Goal: Navigation & Orientation: Find specific page/section

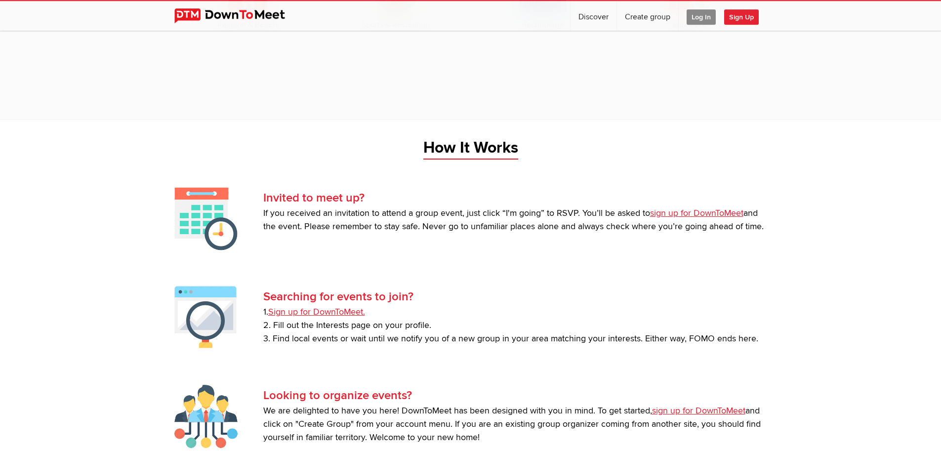
scroll to position [1842, 0]
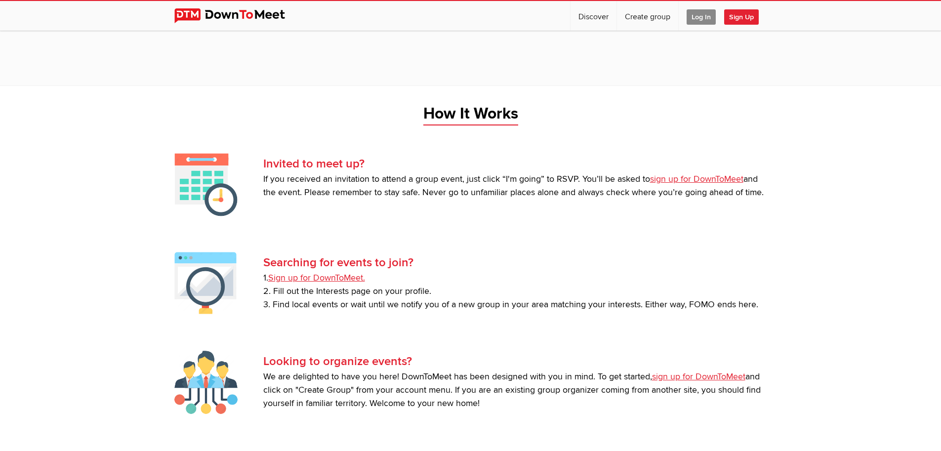
click at [228, 16] on img at bounding box center [237, 15] width 126 height 15
click at [583, 14] on link "Discover" at bounding box center [594, 16] width 46 height 30
select select "null"
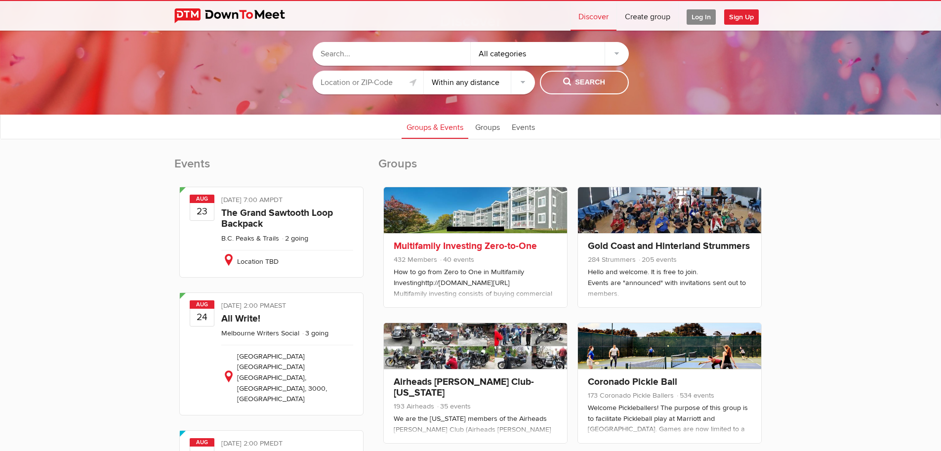
scroll to position [87, 0]
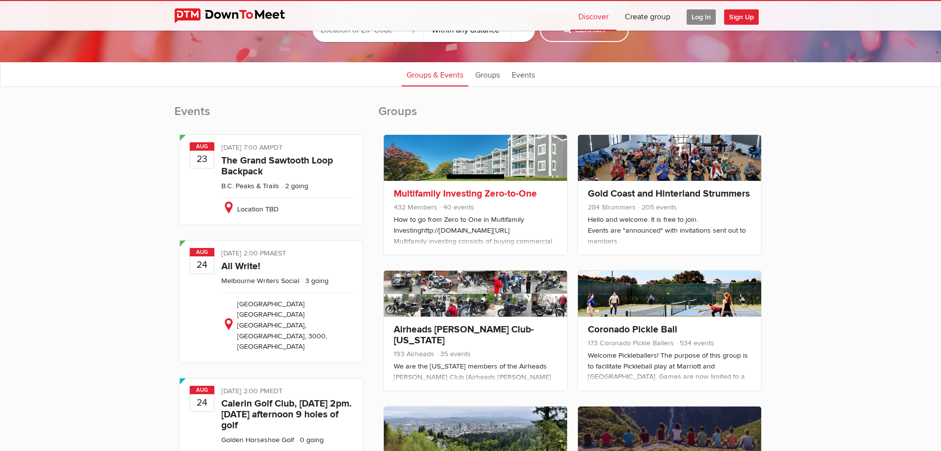
click at [532, 211] on span "432 Members 40 events" at bounding box center [476, 208] width 164 height 13
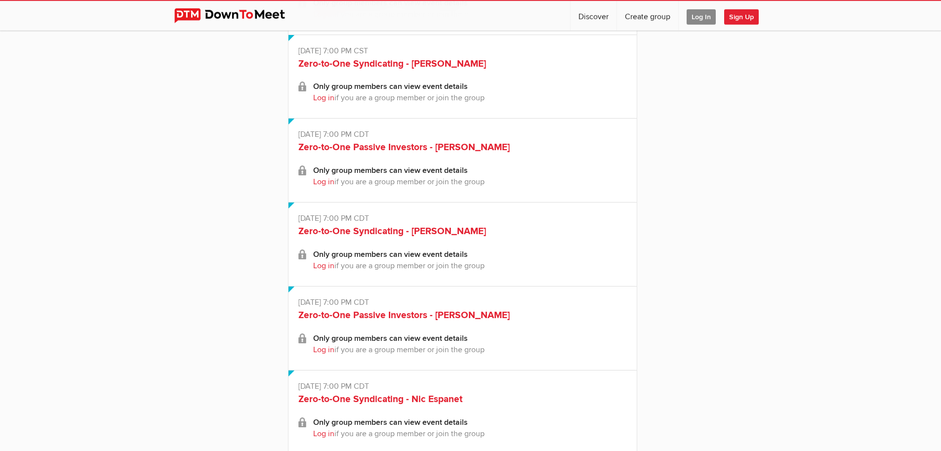
scroll to position [2159, 0]
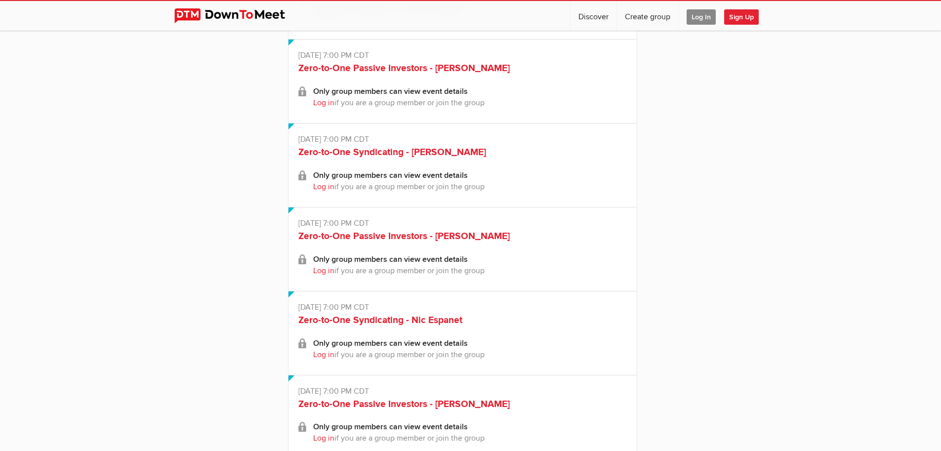
select select "null"
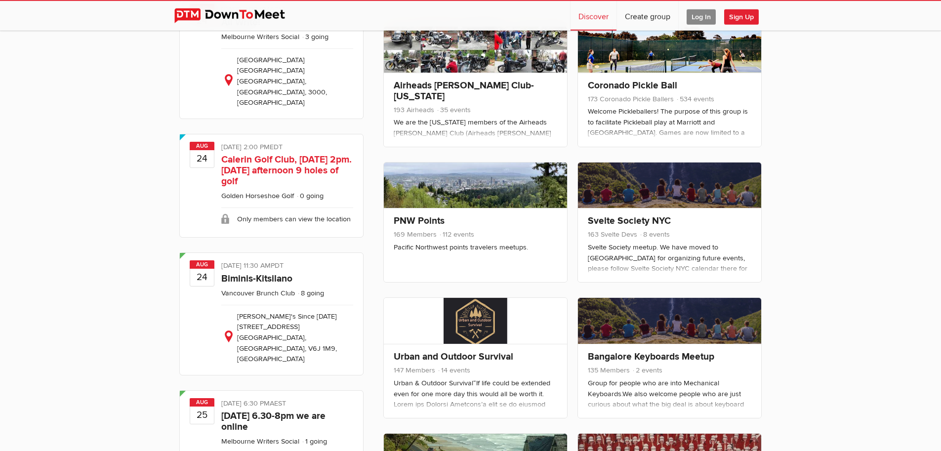
scroll to position [332, 0]
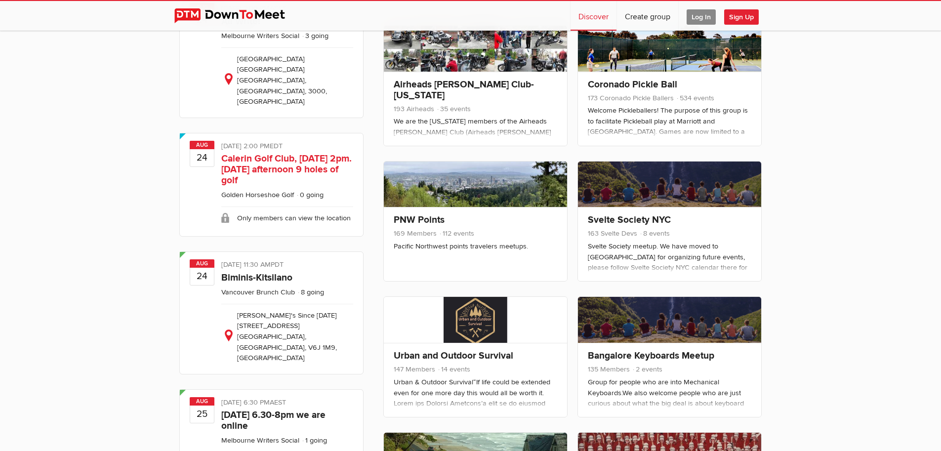
click at [289, 155] on link "Calerin Golf Club, [DATE] 2pm. [DATE] afternoon 9 holes of golf" at bounding box center [286, 170] width 130 height 34
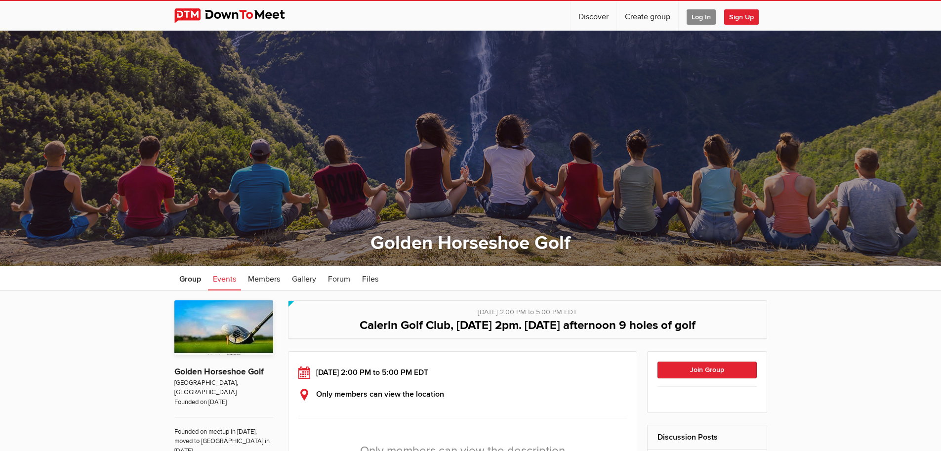
select select "null"
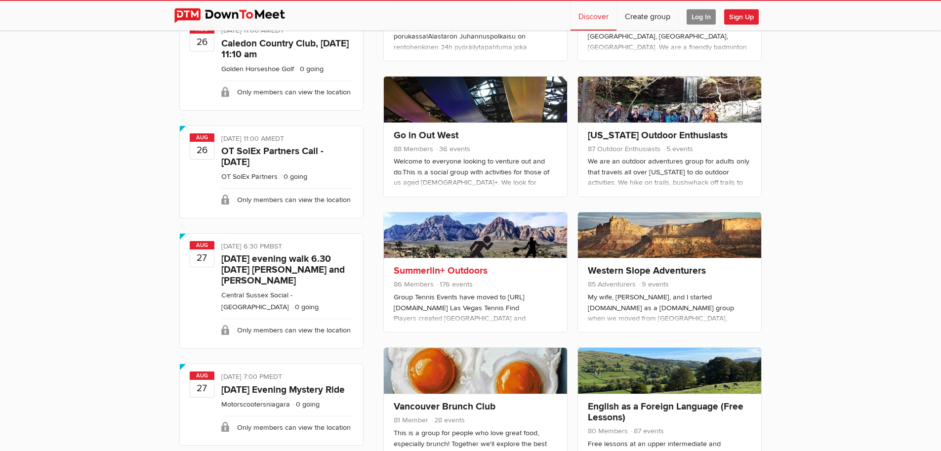
scroll to position [1123, 0]
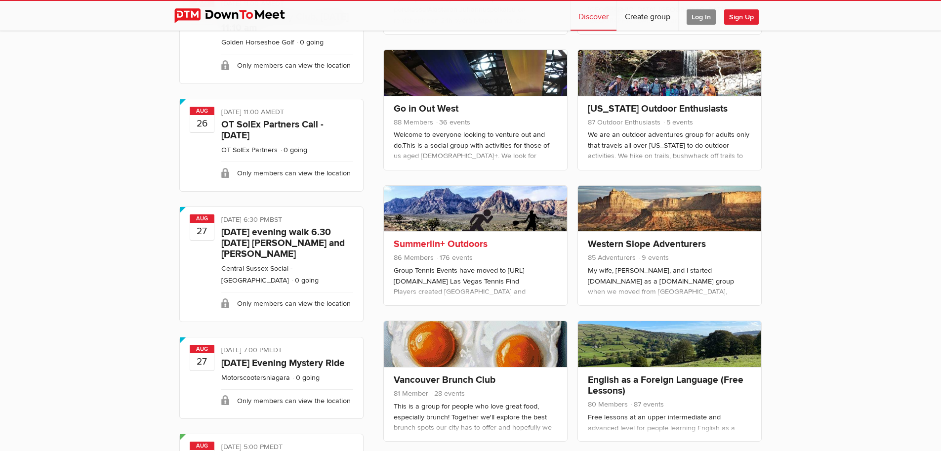
click at [468, 273] on div "Group Tennis Events have moved to [URL][DOMAIN_NAME] Las Vegas Tennis Find Play…" at bounding box center [476, 446] width 164 height 363
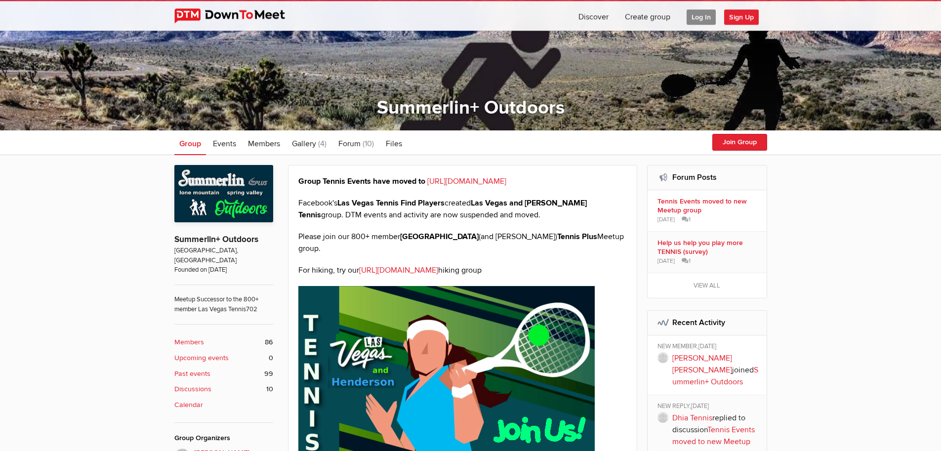
scroll to position [158, 0]
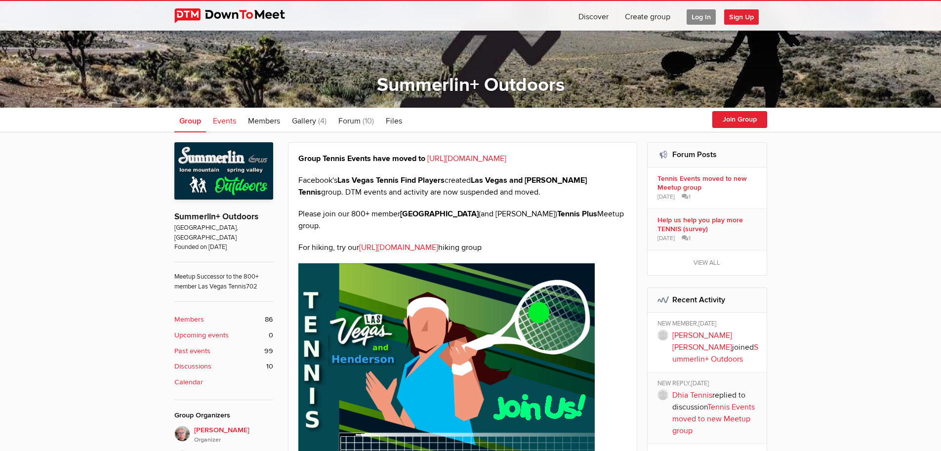
click at [226, 121] on span "Events" at bounding box center [224, 121] width 23 height 10
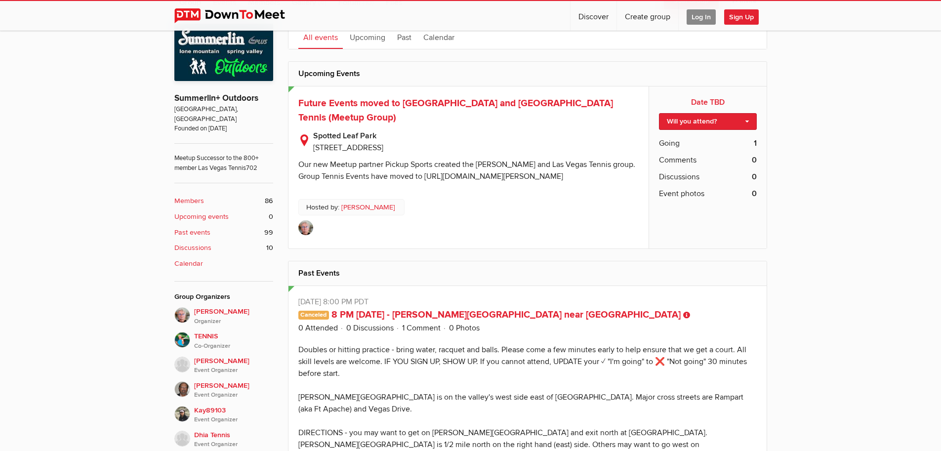
scroll to position [63, 0]
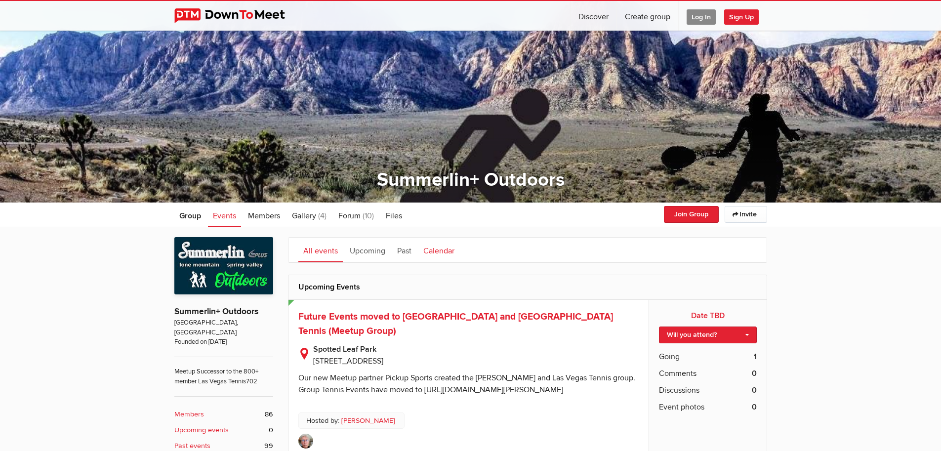
click at [436, 250] on link "Calendar" at bounding box center [439, 250] width 41 height 25
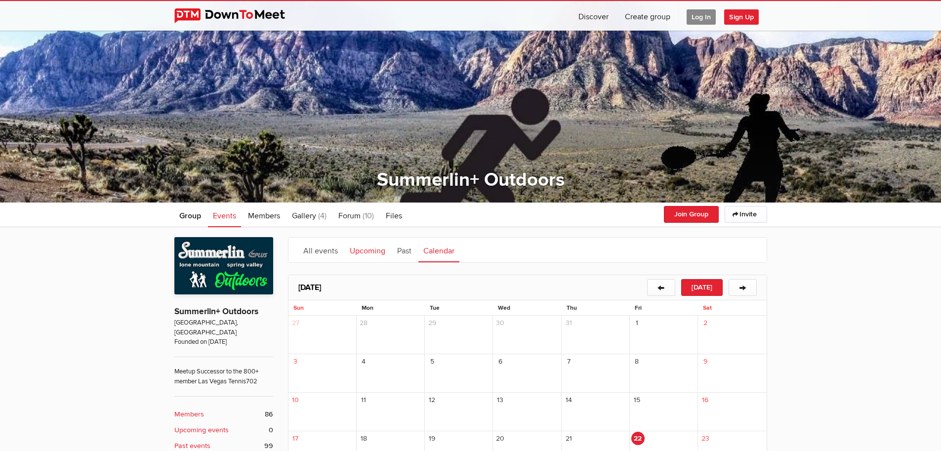
click at [352, 251] on link "Upcoming" at bounding box center [367, 250] width 45 height 25
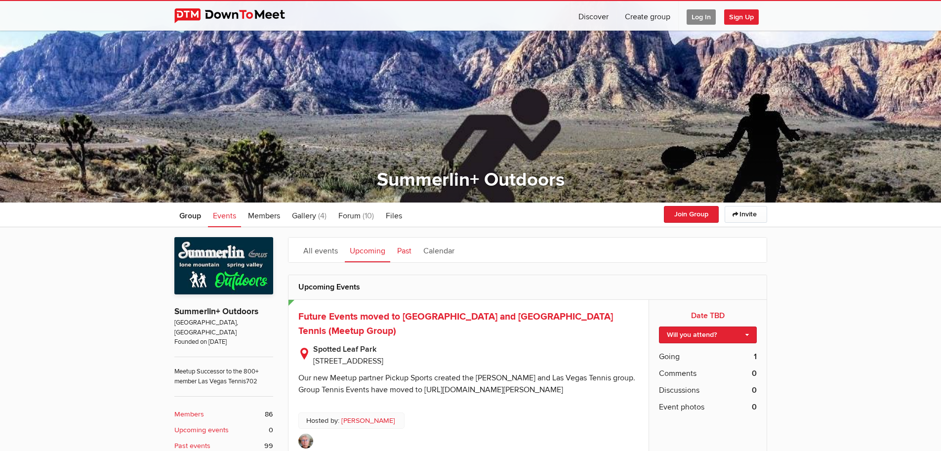
click at [415, 247] on link "Past" at bounding box center [404, 250] width 24 height 25
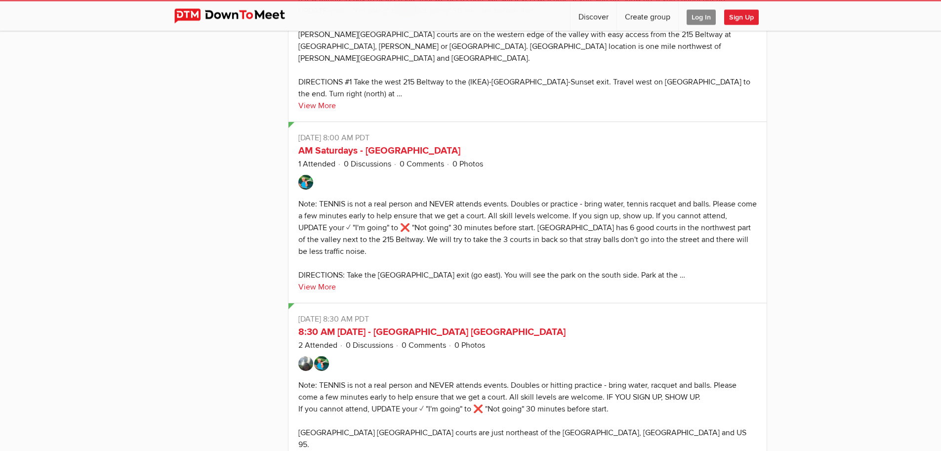
scroll to position [18922, 0]
